Goal: Find specific page/section: Find specific page/section

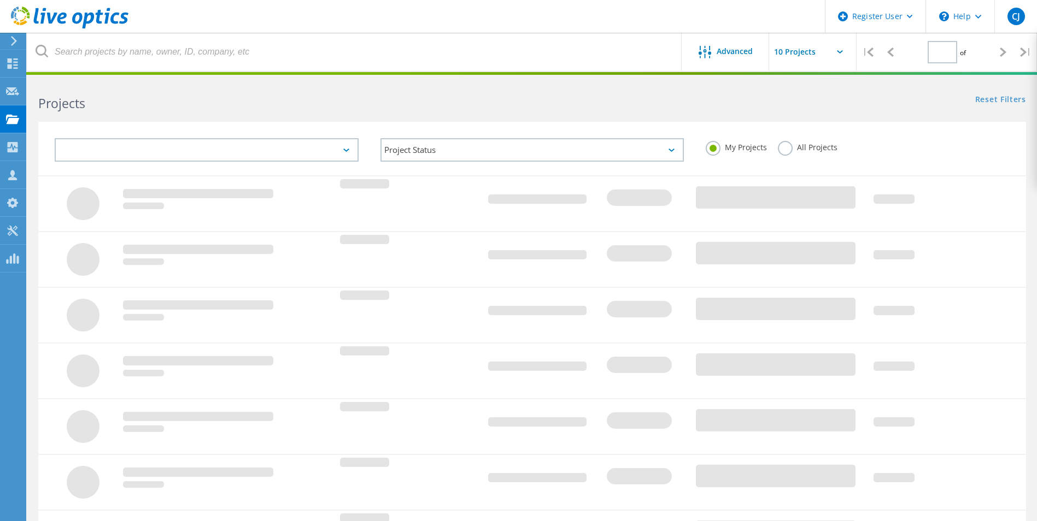
type input "1"
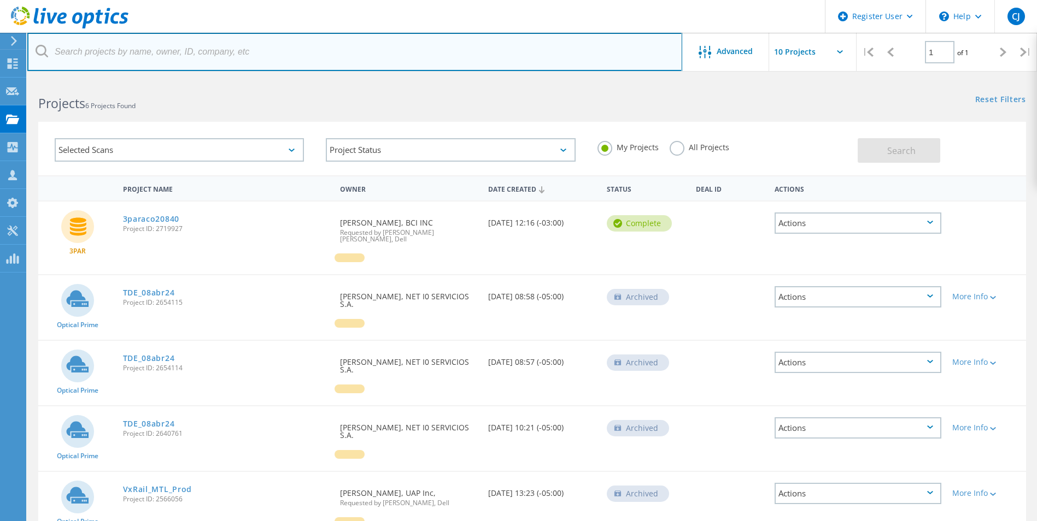
click at [128, 60] on input "text" at bounding box center [354, 52] width 655 height 38
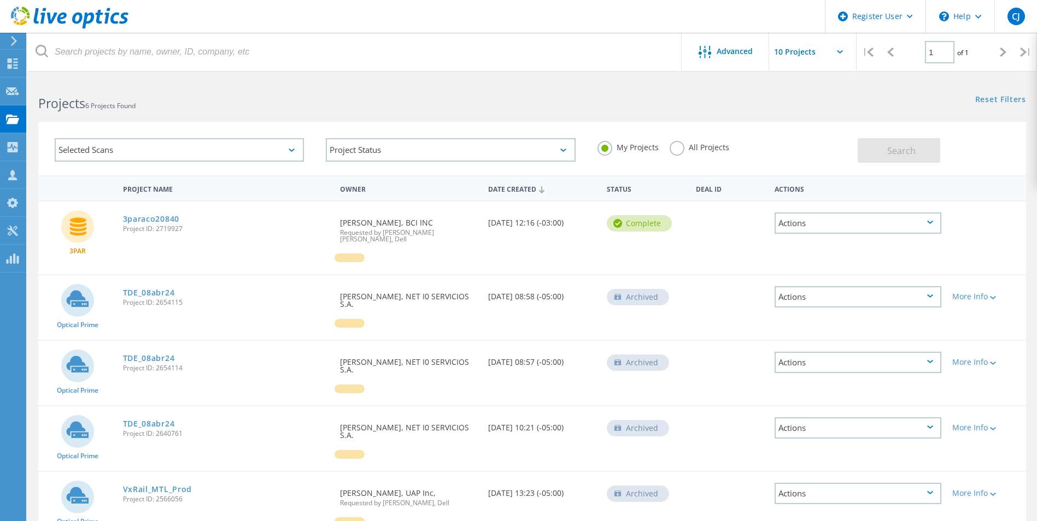
drag, startPoint x: 682, startPoint y: 146, endPoint x: 645, endPoint y: 147, distance: 37.2
click at [682, 146] on label "All Projects" at bounding box center [699, 146] width 60 height 10
click at [0, 0] on input "All Projects" at bounding box center [0, 0] width 0 height 0
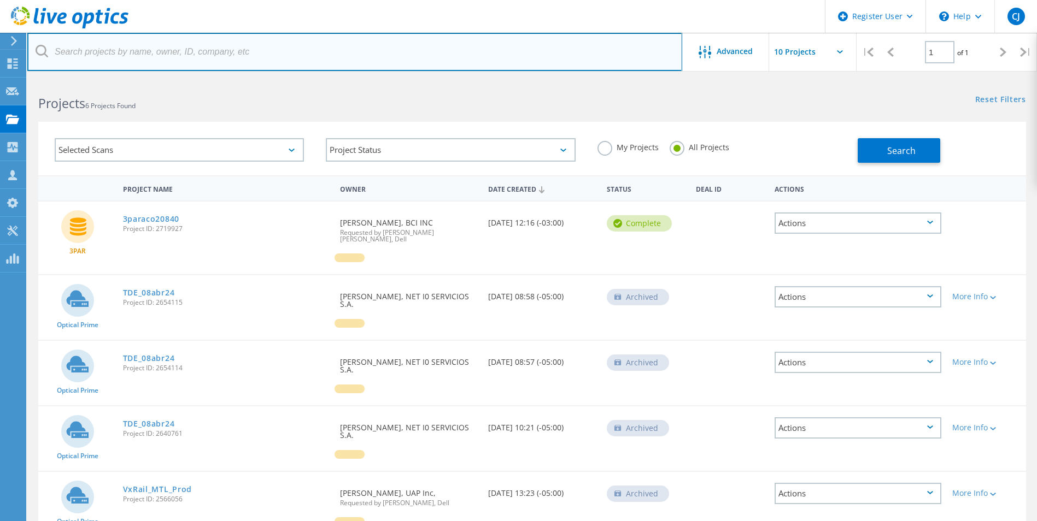
click at [129, 53] on input "text" at bounding box center [354, 52] width 655 height 38
click at [174, 60] on input "text" at bounding box center [354, 52] width 655 height 38
paste input "3049056"
type input "3049056"
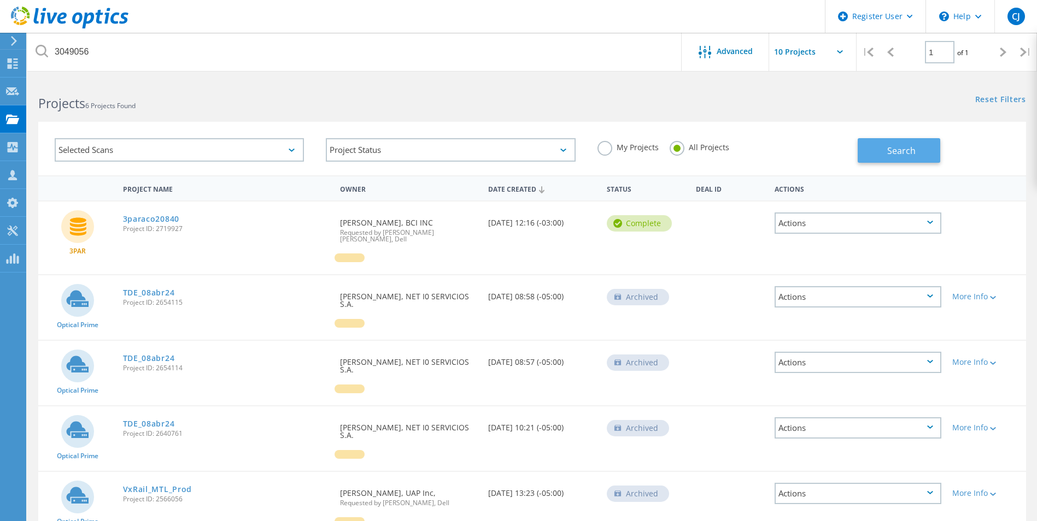
click at [870, 145] on button "Search" at bounding box center [898, 150] width 83 height 25
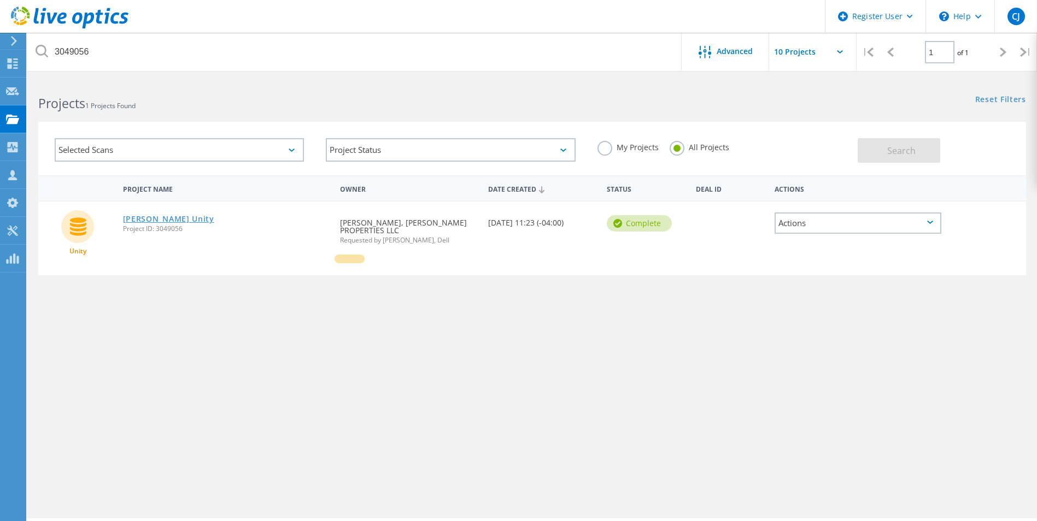
click at [146, 218] on link "[PERSON_NAME] Unity" at bounding box center [168, 219] width 91 height 8
